Goal: Task Accomplishment & Management: Manage account settings

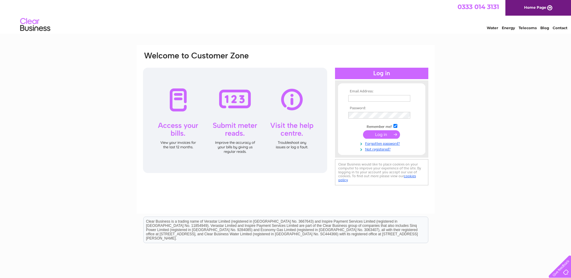
type input "rachel.gill@evergreengarden.com"
click at [373, 135] on input "submit" at bounding box center [381, 134] width 37 height 8
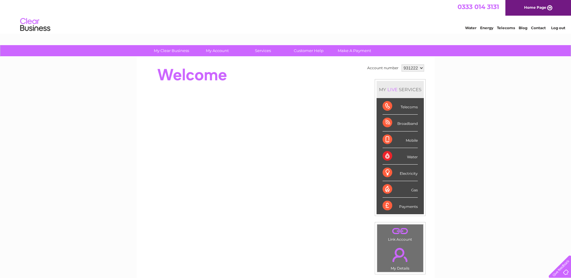
click at [387, 155] on div "Water" at bounding box center [400, 156] width 35 height 17
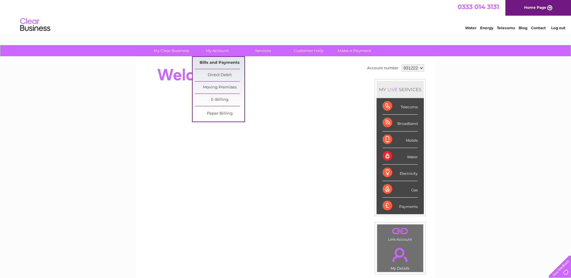
click at [226, 64] on link "Bills and Payments" at bounding box center [220, 63] width 50 height 12
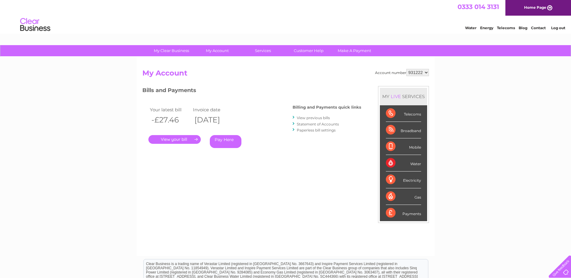
click at [324, 125] on link "Statement of Accounts" at bounding box center [318, 124] width 42 height 5
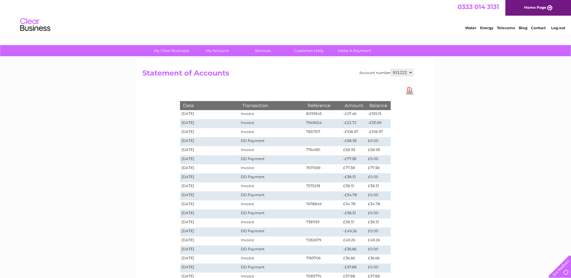
click at [417, 164] on div "Account number 931222 Statement of Accounts Download Pdf Date Transaction Refer…" at bounding box center [286, 182] width 298 height 250
click at [99, 117] on div "My Clear Business Login Details My Details My Preferences Link Account My Accou…" at bounding box center [285, 227] width 571 height 364
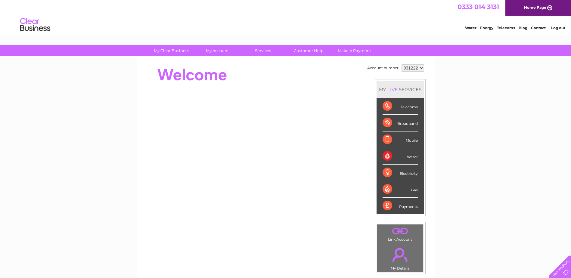
click at [390, 158] on div "Water" at bounding box center [400, 156] width 35 height 17
click at [388, 158] on div "Water" at bounding box center [400, 156] width 35 height 17
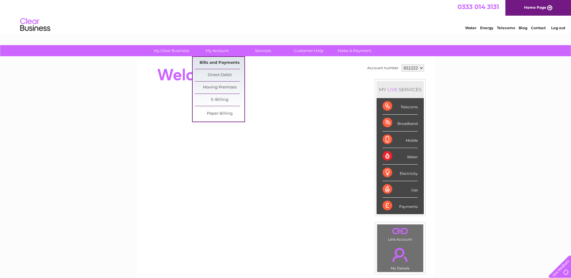
click at [231, 63] on link "Bills and Payments" at bounding box center [220, 63] width 50 height 12
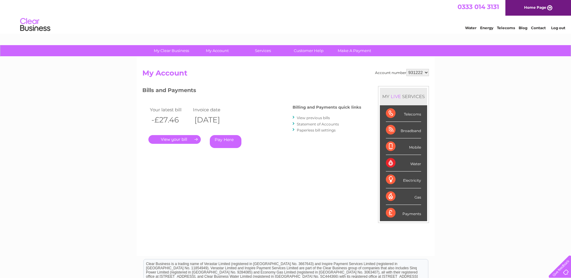
click at [181, 140] on link "." at bounding box center [174, 139] width 52 height 9
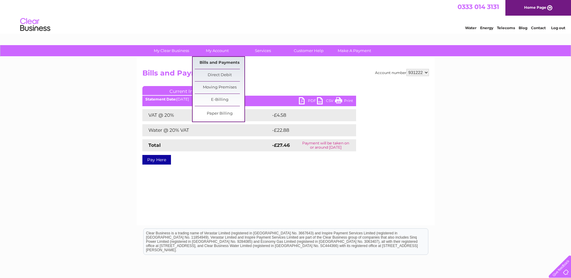
click at [228, 63] on link "Bills and Payments" at bounding box center [220, 63] width 50 height 12
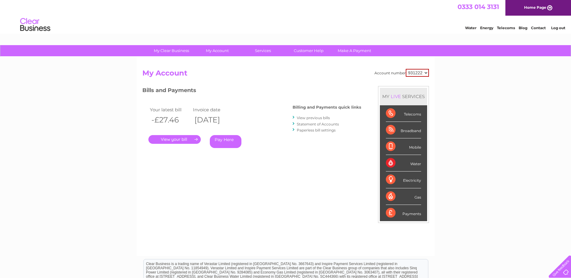
click at [331, 124] on link "Statement of Accounts" at bounding box center [318, 124] width 42 height 5
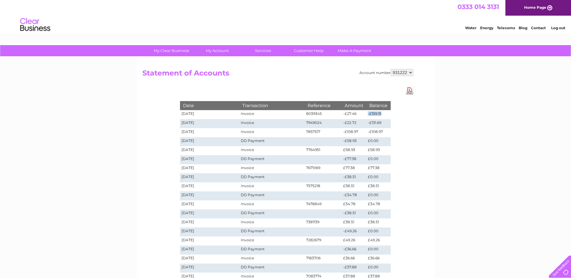
drag, startPoint x: 381, startPoint y: 113, endPoint x: 368, endPoint y: 116, distance: 12.9
click at [368, 116] on td "-£159.15" at bounding box center [378, 114] width 24 height 9
click at [312, 51] on link "Customer Help" at bounding box center [309, 50] width 50 height 11
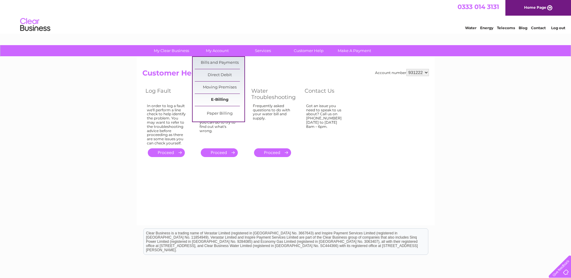
click at [220, 102] on link "E-Billing" at bounding box center [220, 100] width 50 height 12
click at [220, 100] on link "E-Billing" at bounding box center [220, 100] width 50 height 12
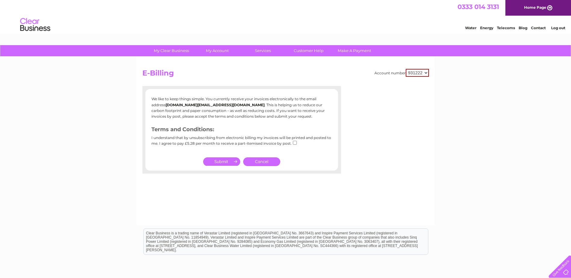
click at [543, 28] on link "Contact" at bounding box center [538, 28] width 15 height 5
